Goal: Task Accomplishment & Management: Manage account settings

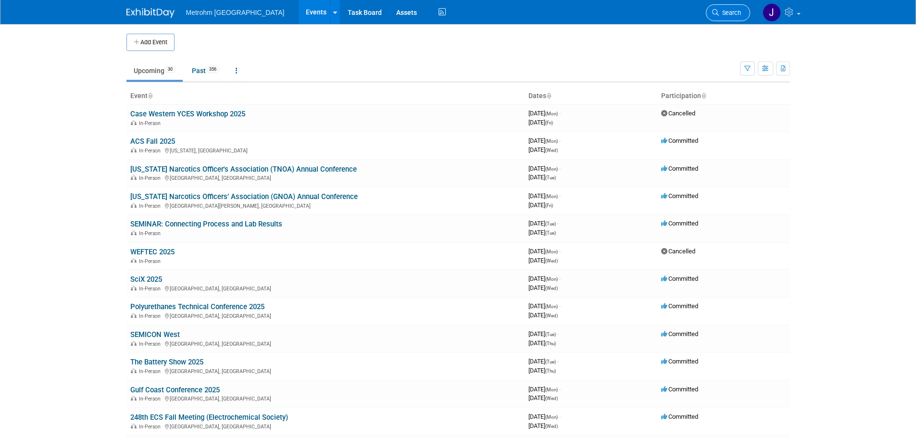
click at [727, 15] on span "Search" at bounding box center [730, 12] width 22 height 7
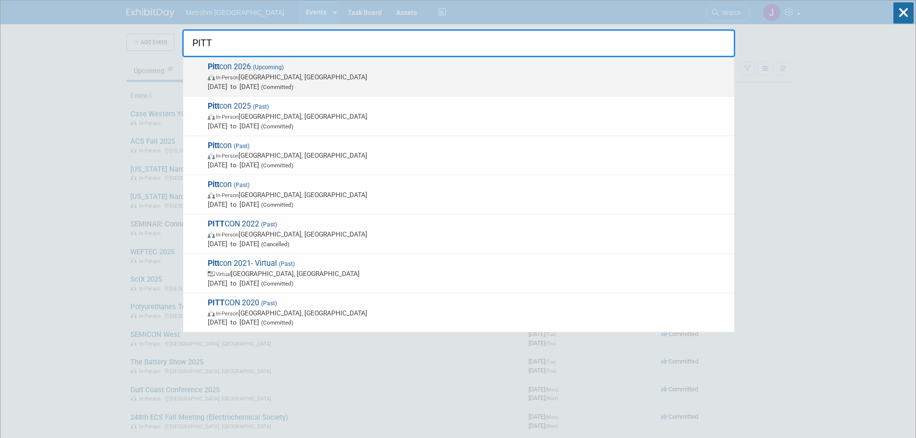
type input "PITT"
click at [308, 65] on span "Pitt con 2026 (Upcoming) In-Person San Antonio, TX Mar 9, 2026 to Mar 11, 2026 …" at bounding box center [467, 76] width 525 height 29
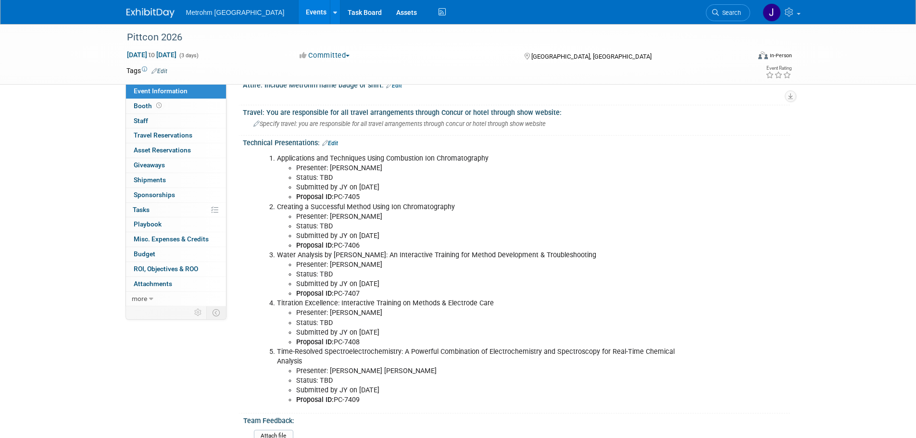
scroll to position [337, 0]
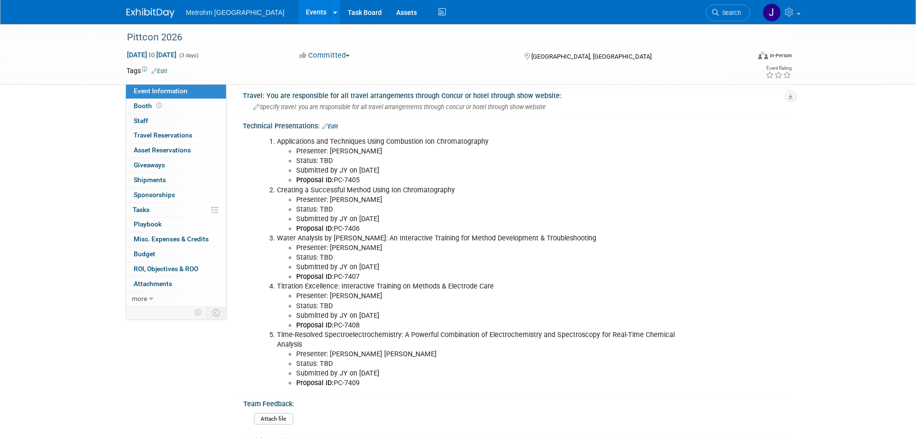
click at [335, 124] on link "Edit" at bounding box center [330, 126] width 16 height 7
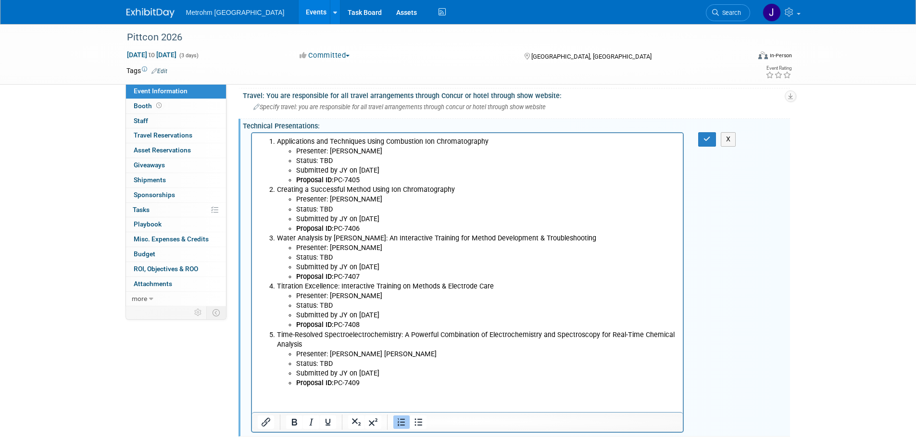
scroll to position [0, 0]
click at [347, 208] on li "Status: TBD" at bounding box center [487, 210] width 382 height 10
click at [356, 375] on li "Submitted by JY on 5/28/25" at bounding box center [487, 374] width 382 height 10
click at [352, 363] on li "Status: TBD" at bounding box center [487, 364] width 382 height 10
click at [351, 307] on li "Status: TBD" at bounding box center [487, 306] width 382 height 10
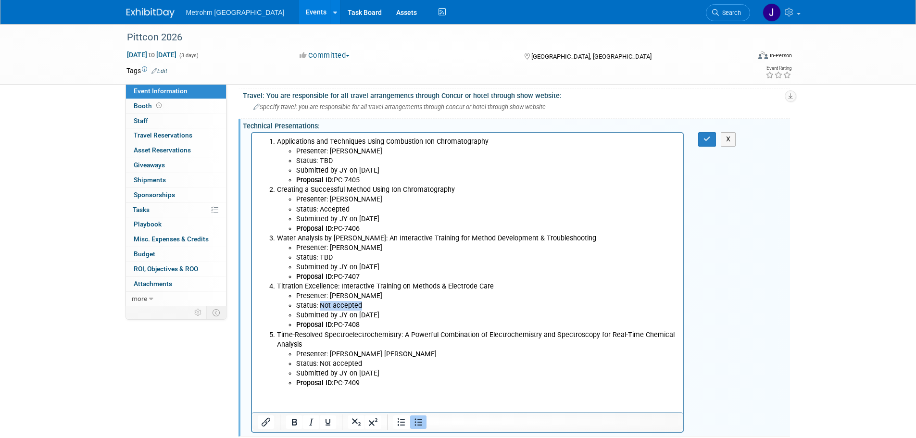
drag, startPoint x: 367, startPoint y: 303, endPoint x: 319, endPoint y: 305, distance: 48.1
click at [319, 305] on li "Status: Not accepted" at bounding box center [487, 306] width 382 height 10
copy li "Not accepted"
click at [340, 161] on li "Status: TBD" at bounding box center [487, 161] width 382 height 10
click at [356, 209] on li "Status: Accepted" at bounding box center [487, 210] width 382 height 10
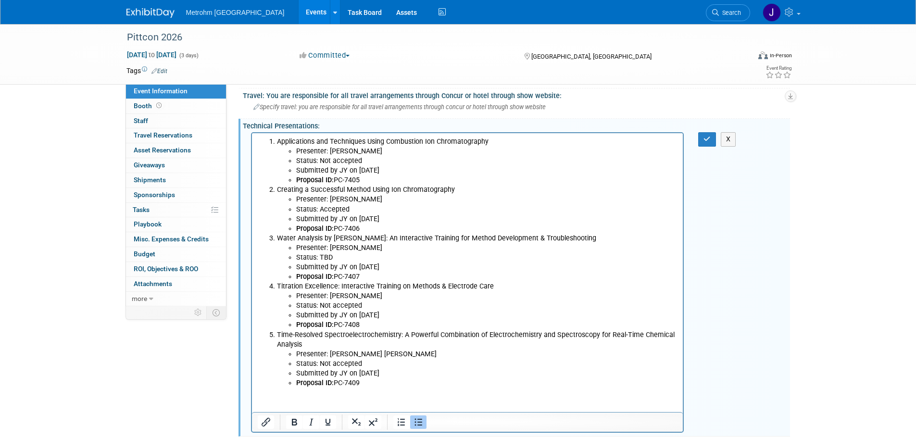
click at [350, 259] on li "Status: TBD" at bounding box center [487, 258] width 382 height 10
click at [710, 138] on icon "button" at bounding box center [707, 139] width 7 height 7
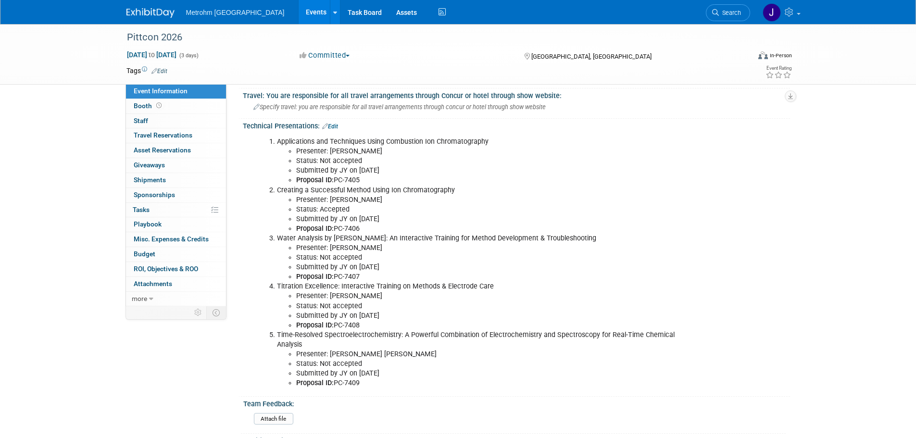
click at [151, 16] on img at bounding box center [150, 13] width 48 height 10
